Goal: Information Seeking & Learning: Learn about a topic

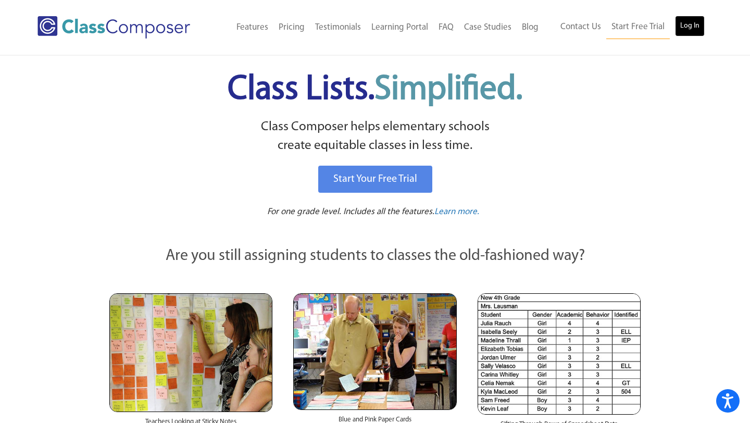
click at [695, 27] on link "Log In" at bounding box center [690, 26] width 30 height 21
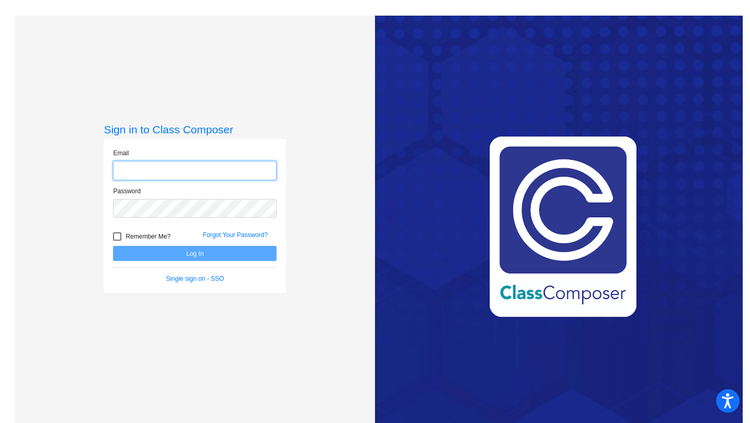
type input "[EMAIL_ADDRESS][DOMAIN_NAME]"
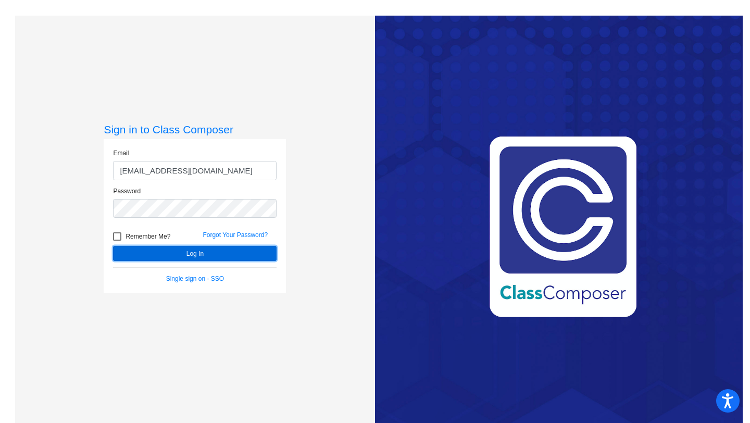
click at [175, 256] on button "Log In" at bounding box center [195, 253] width 164 height 15
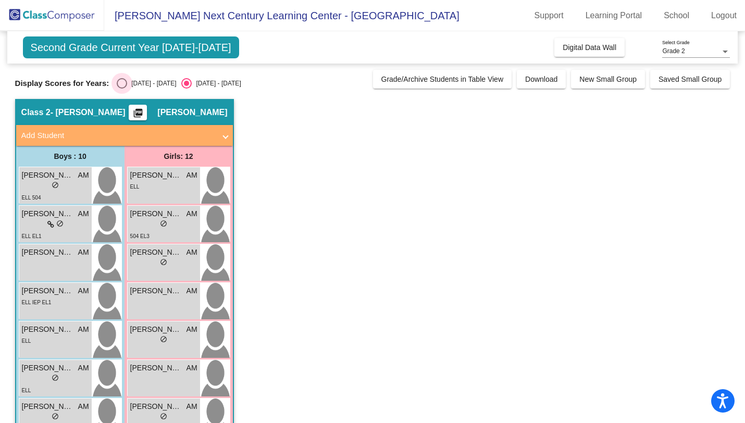
click at [122, 84] on div "Select an option" at bounding box center [122, 83] width 10 height 10
click at [122, 89] on input "[DATE] - [DATE]" at bounding box center [121, 89] width 1 height 1
radio input "true"
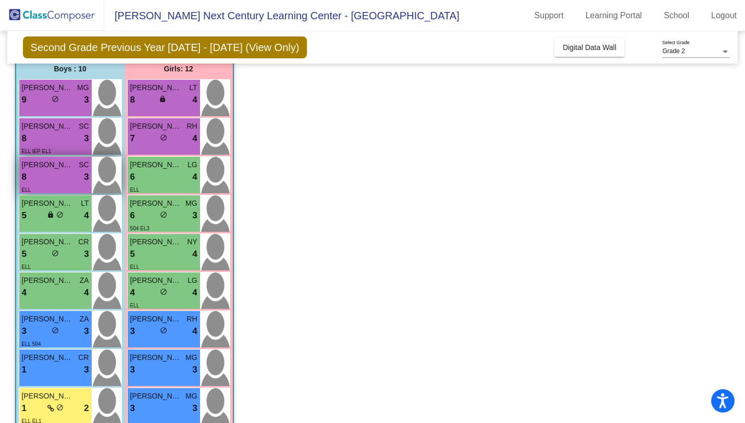
scroll to position [90, 0]
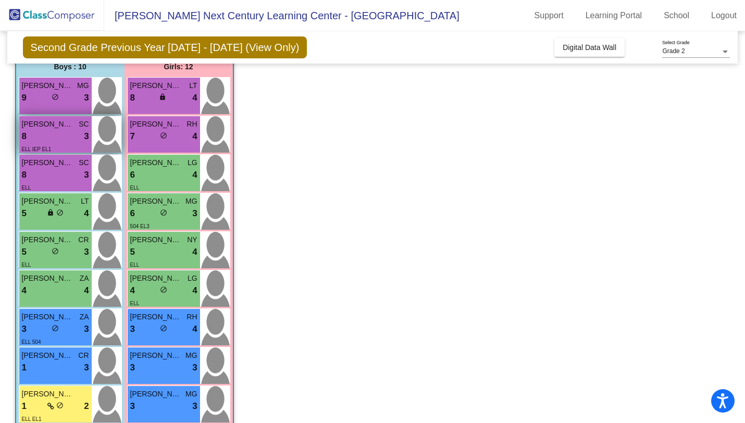
click at [53, 133] on div "8 lock do_not_disturb_alt 3" at bounding box center [55, 137] width 67 height 14
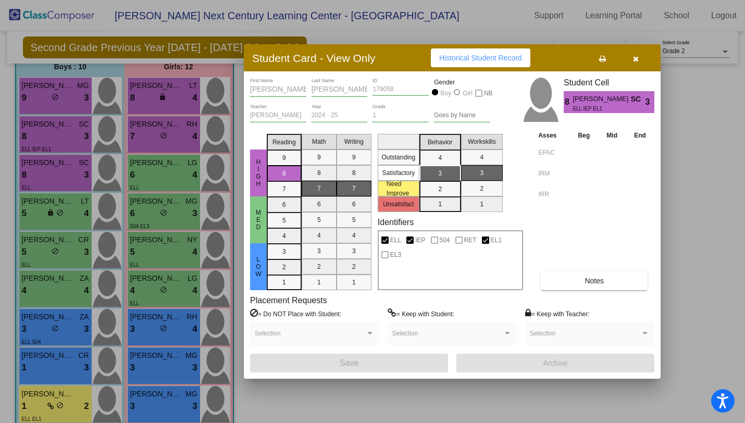
click at [621, 282] on button "Notes" at bounding box center [594, 280] width 107 height 19
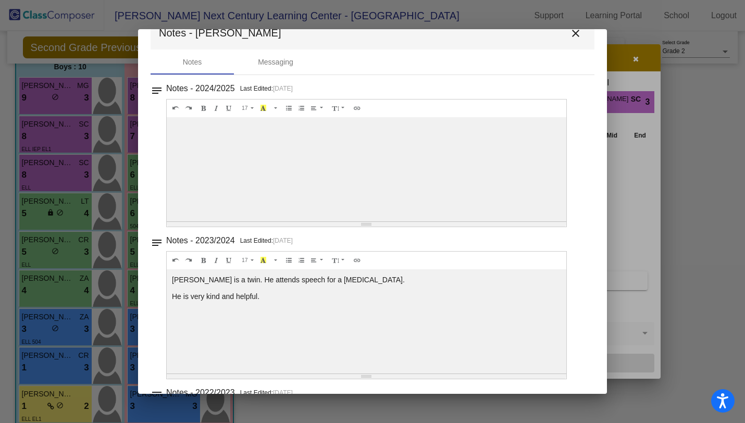
scroll to position [0, 0]
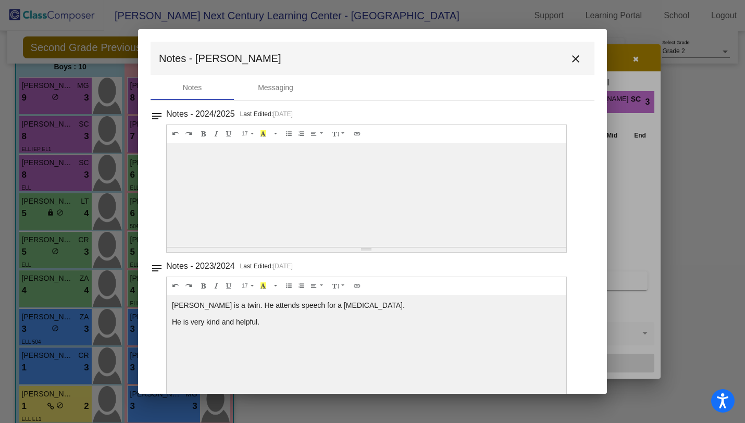
click at [570, 58] on mat-icon "close" at bounding box center [575, 59] width 13 height 13
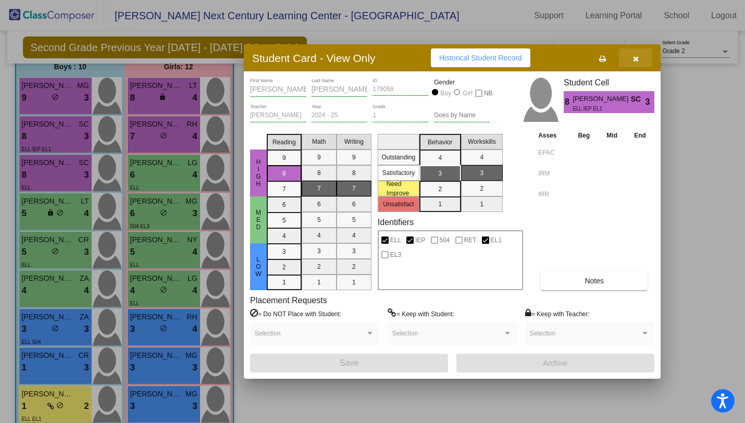
click at [634, 57] on icon "button" at bounding box center [636, 58] width 6 height 7
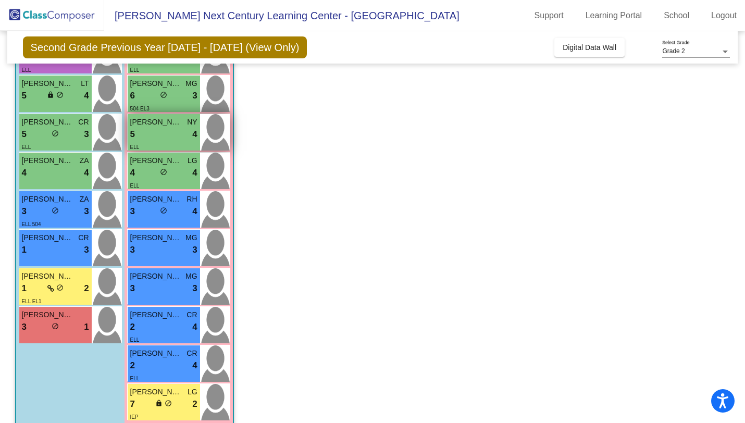
scroll to position [223, 0]
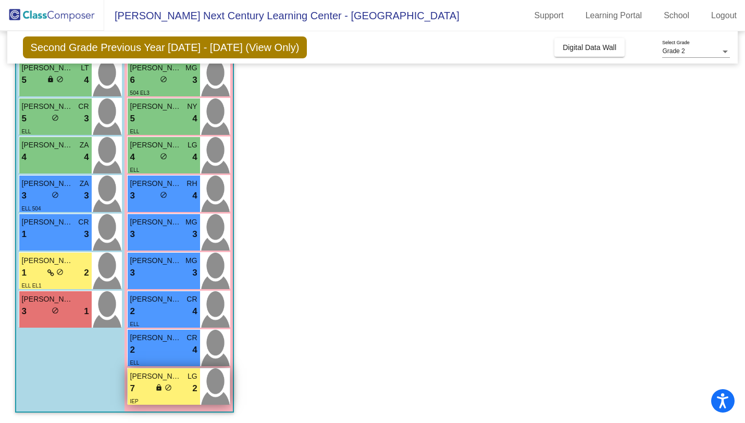
click at [171, 402] on div "IEP" at bounding box center [163, 400] width 67 height 11
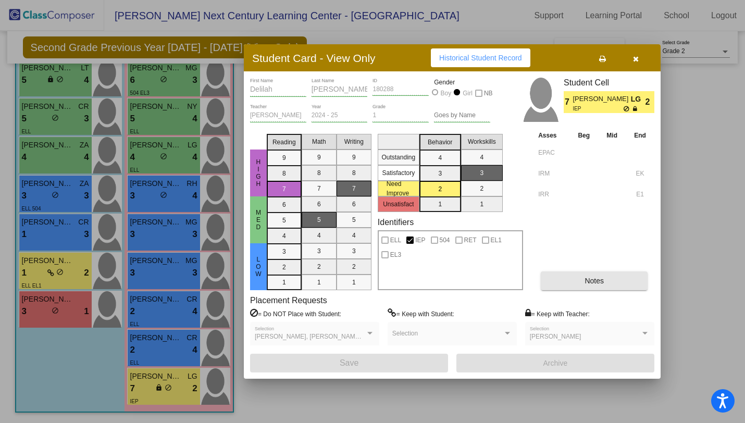
click at [590, 277] on span "Notes" at bounding box center [593, 281] width 19 height 8
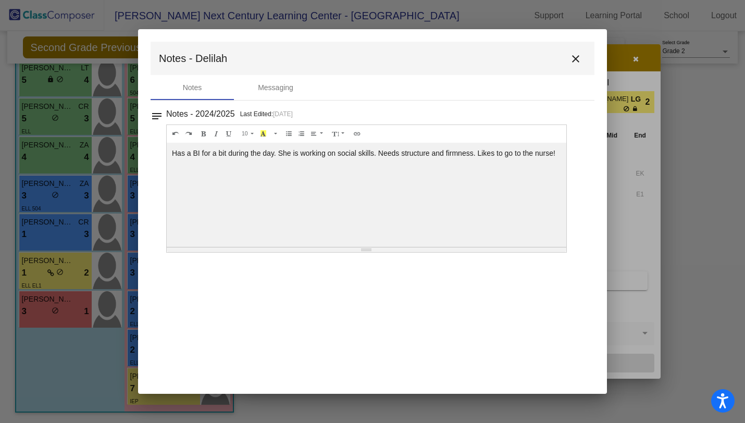
click at [577, 59] on mat-icon "close" at bounding box center [575, 59] width 13 height 13
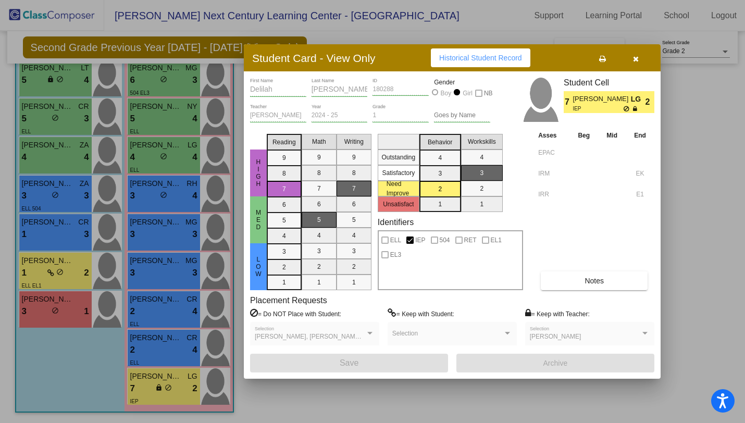
click at [635, 60] on icon "button" at bounding box center [636, 58] width 6 height 7
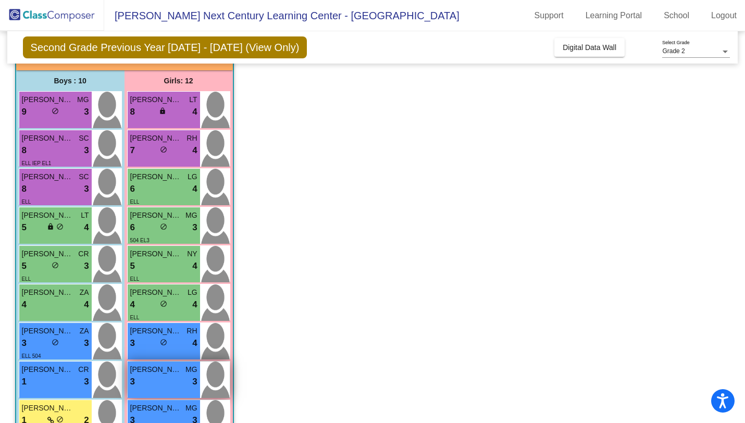
scroll to position [0, 0]
